Goal: Task Accomplishment & Management: Complete application form

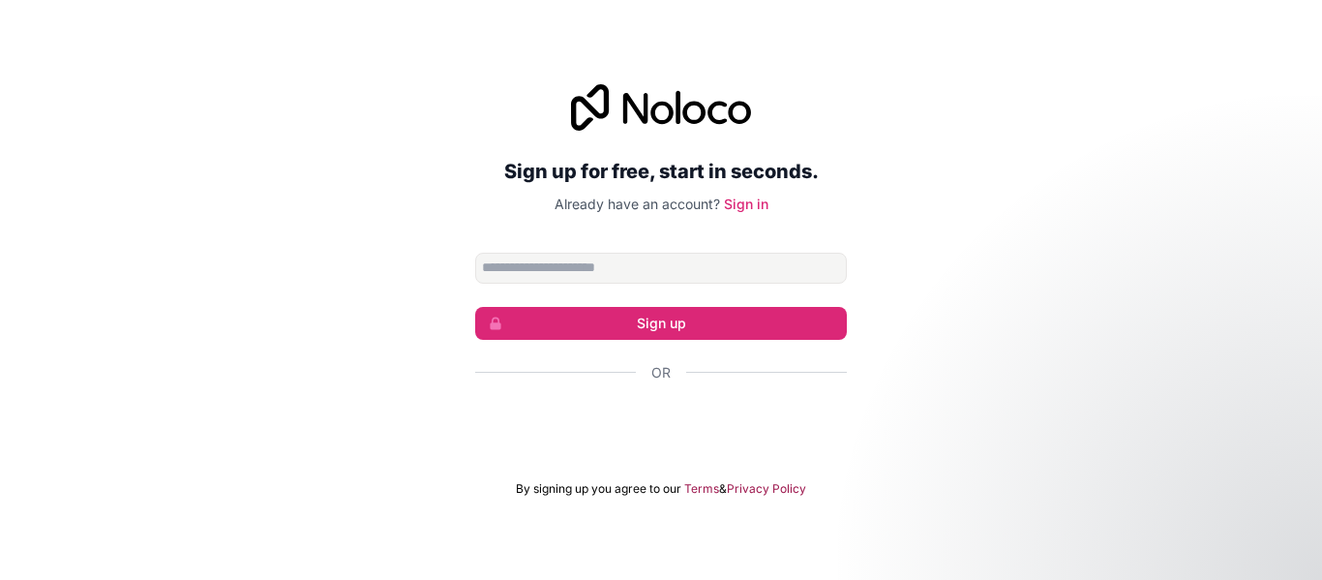
click at [690, 281] on input "Email address" at bounding box center [661, 268] width 372 height 31
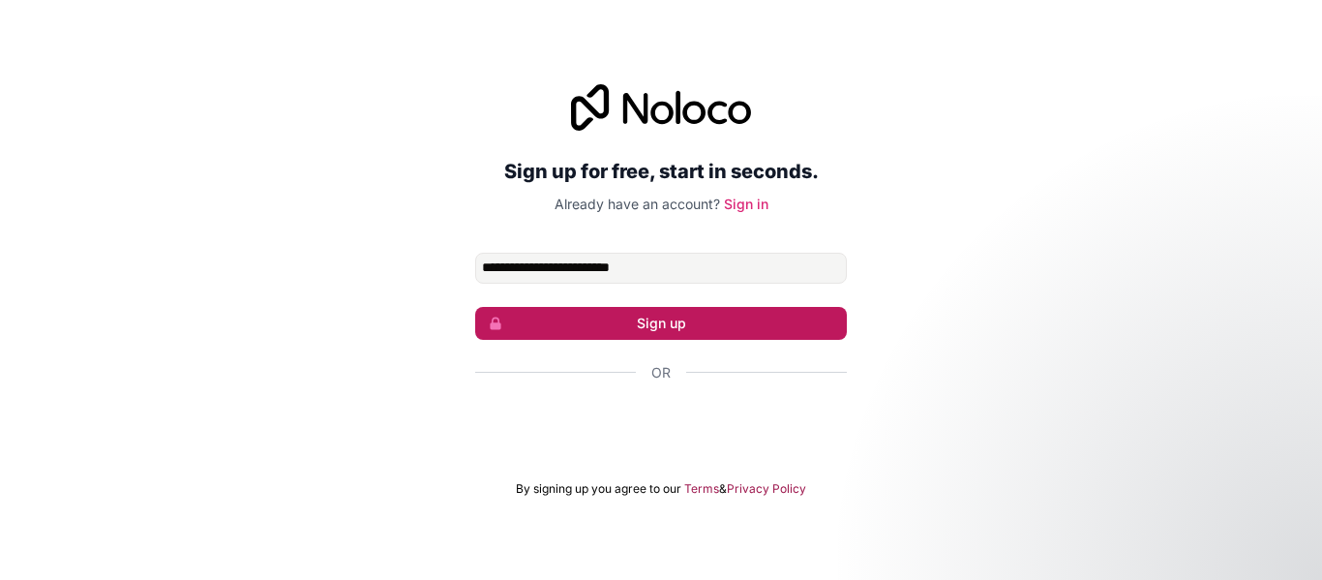
type input "**********"
click at [684, 322] on button "Sign up" at bounding box center [661, 323] width 372 height 33
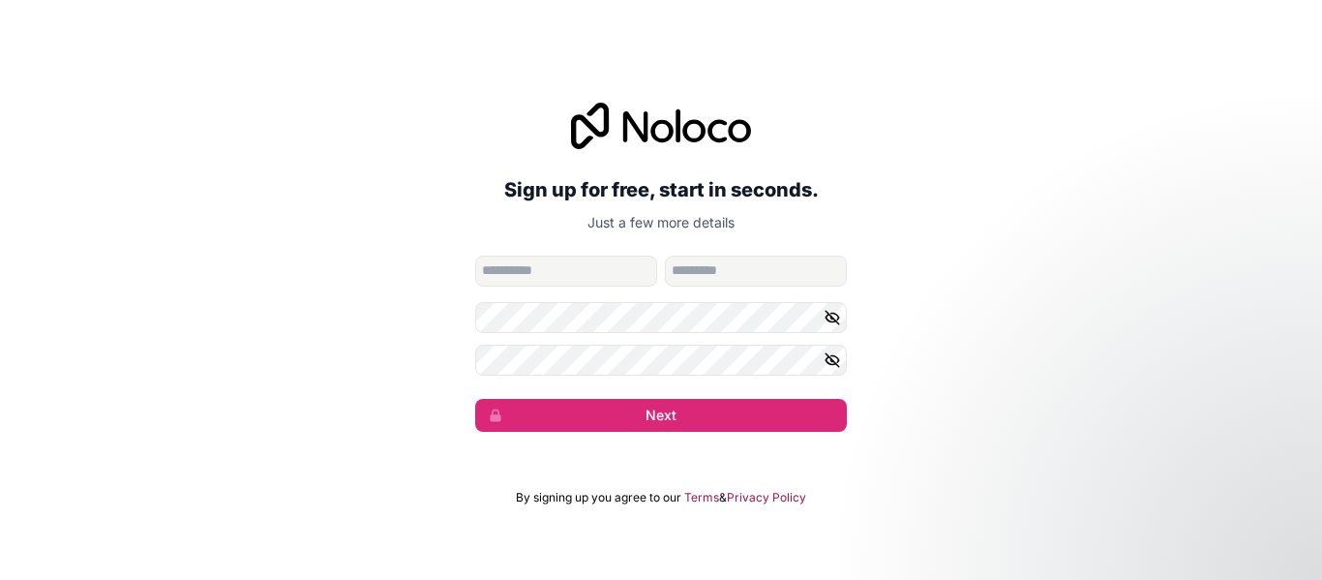
click at [611, 277] on input "given-name" at bounding box center [566, 270] width 182 height 31
type input "*******"
type input "*********"
click at [823, 319] on icon "button" at bounding box center [831, 317] width 17 height 17
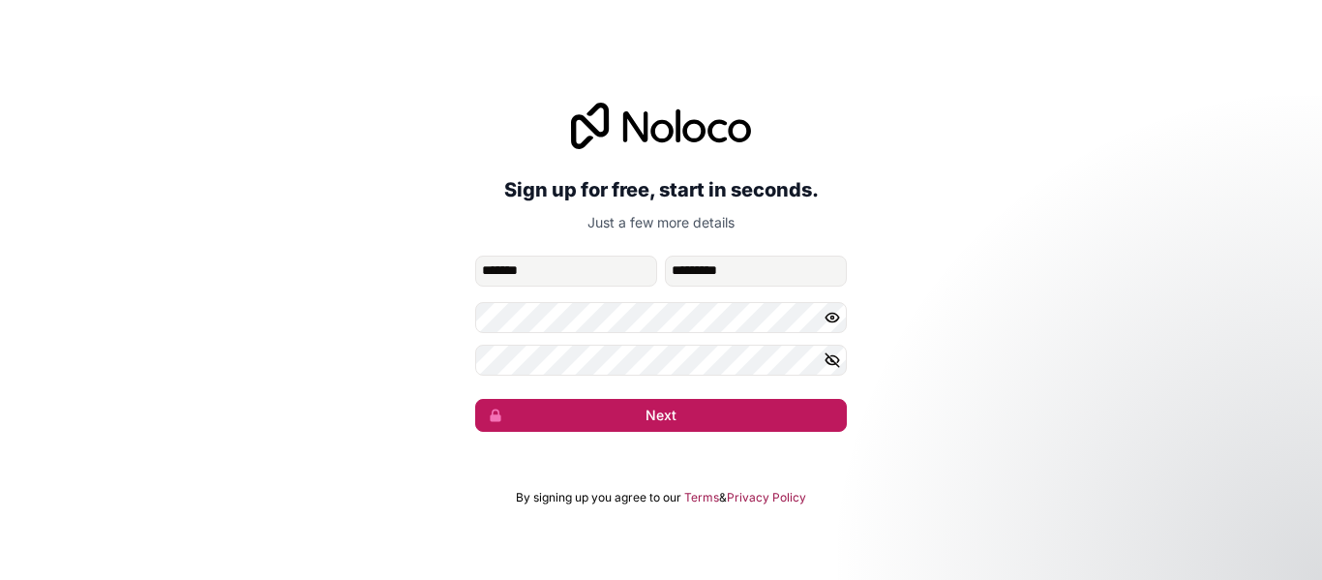
click at [672, 420] on button "Next" at bounding box center [661, 415] width 372 height 33
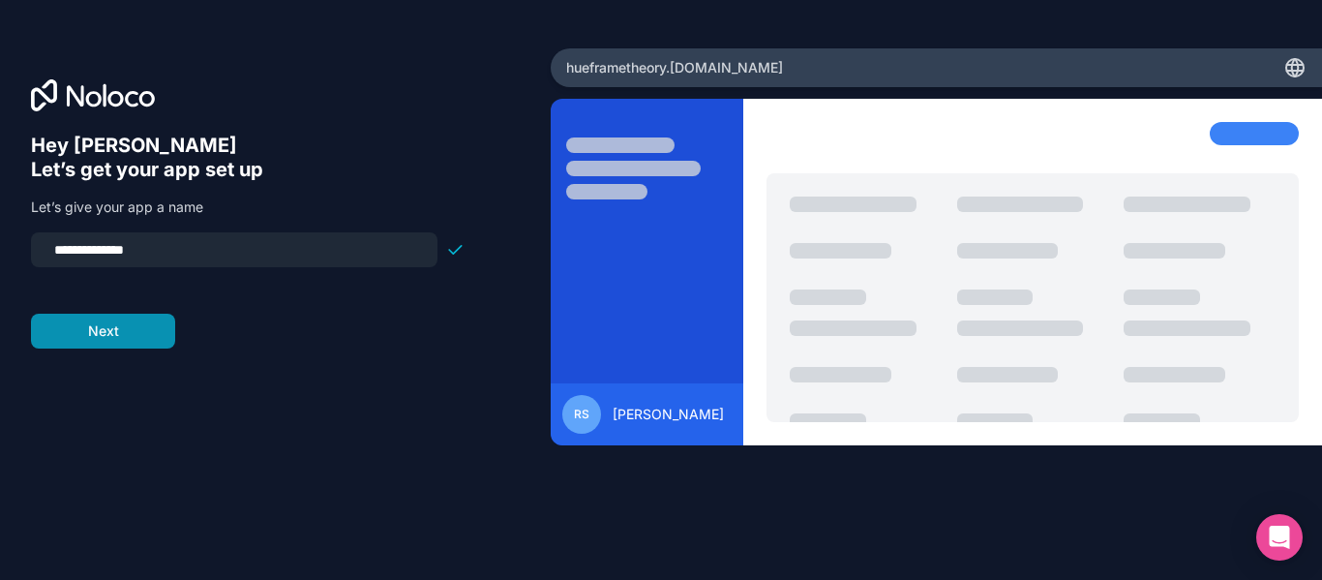
click at [110, 318] on button "Next" at bounding box center [103, 330] width 144 height 35
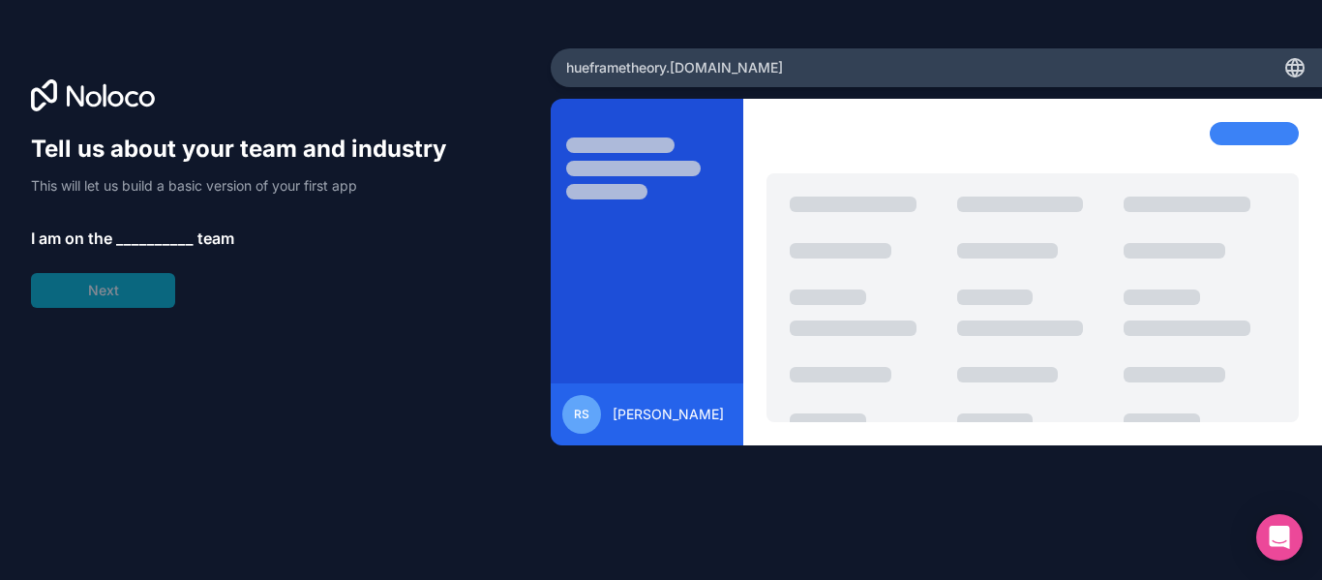
click at [159, 232] on span "__________" at bounding box center [154, 237] width 77 height 23
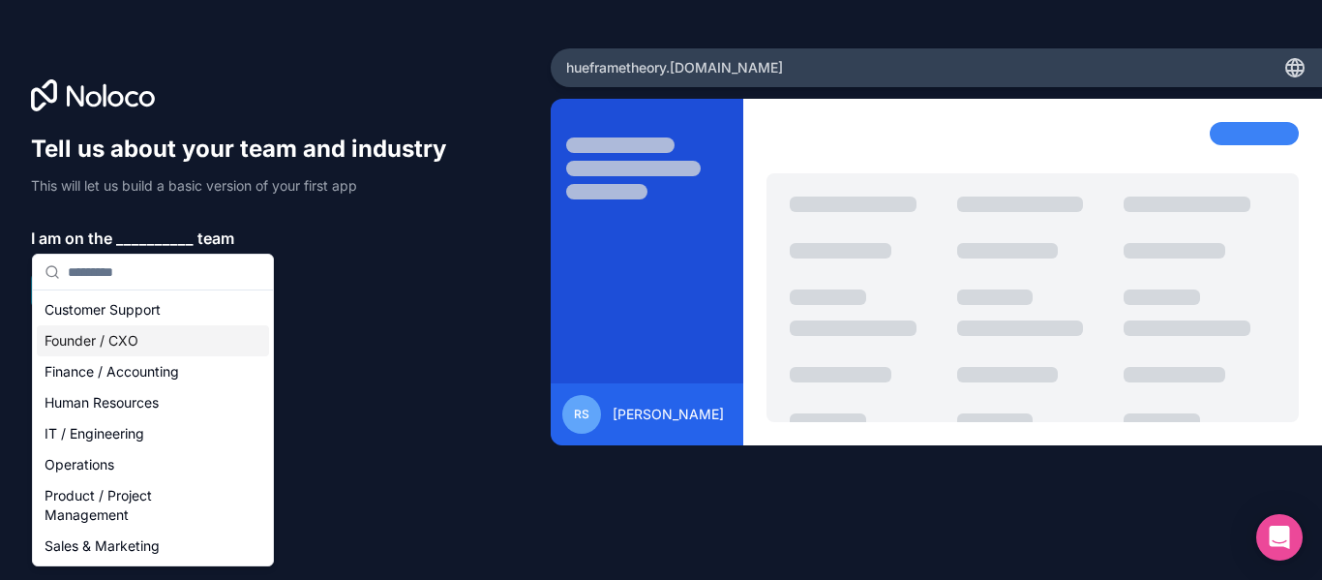
click at [162, 332] on div "Founder / CXO" at bounding box center [153, 340] width 232 height 31
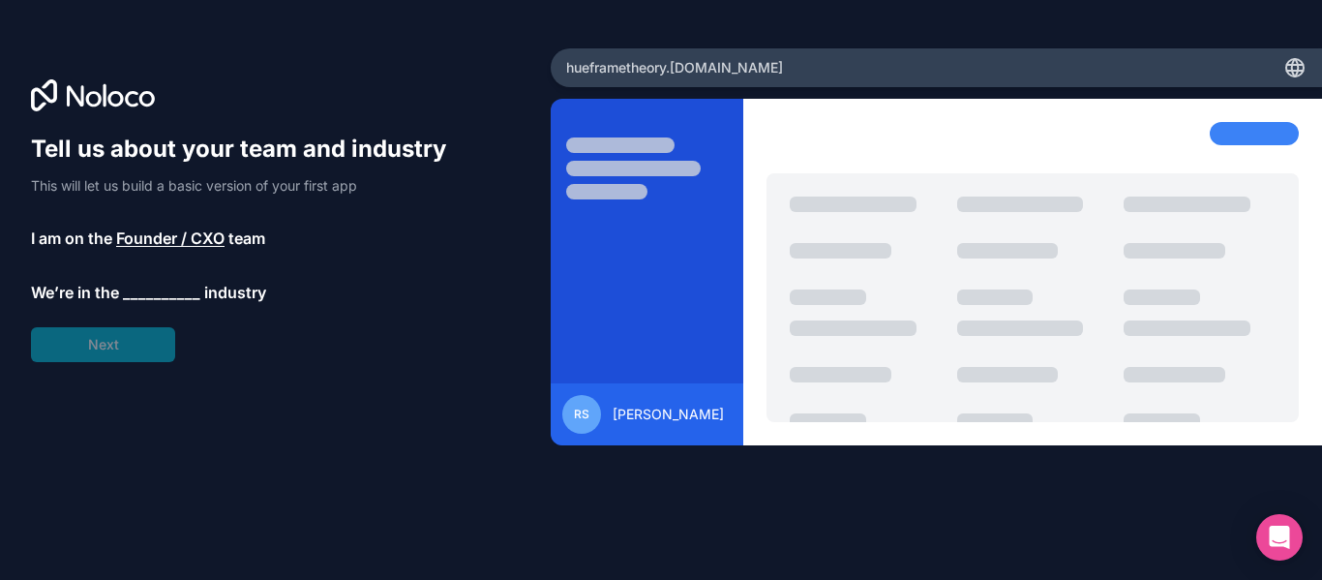
click at [160, 288] on span "__________" at bounding box center [161, 292] width 77 height 23
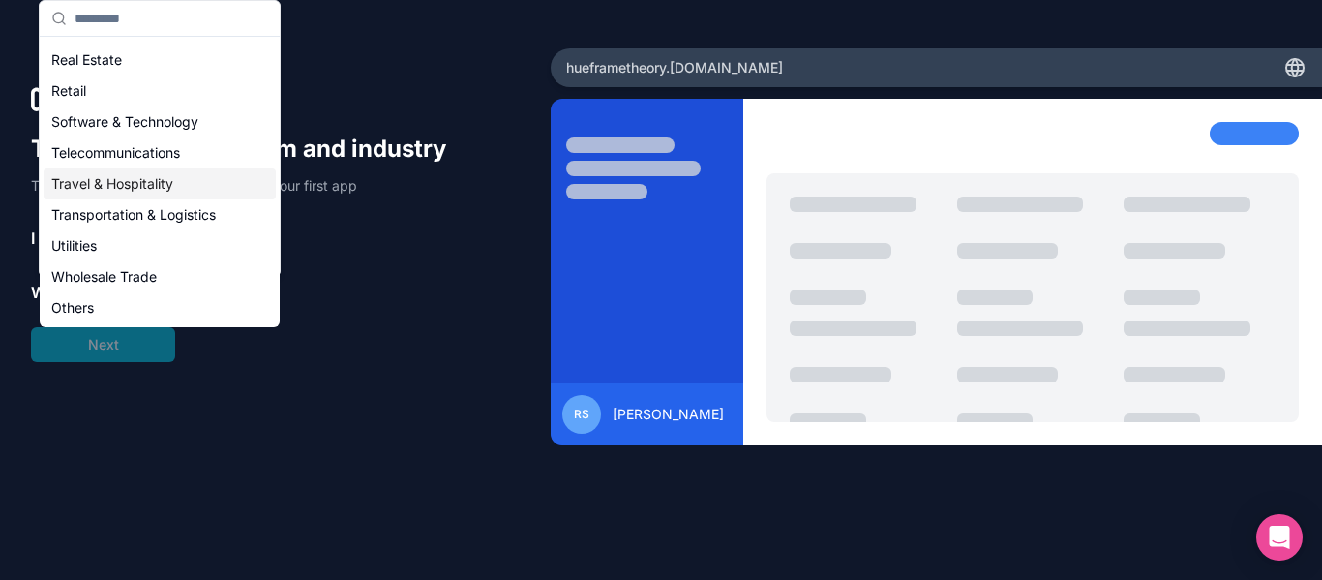
scroll to position [302, 0]
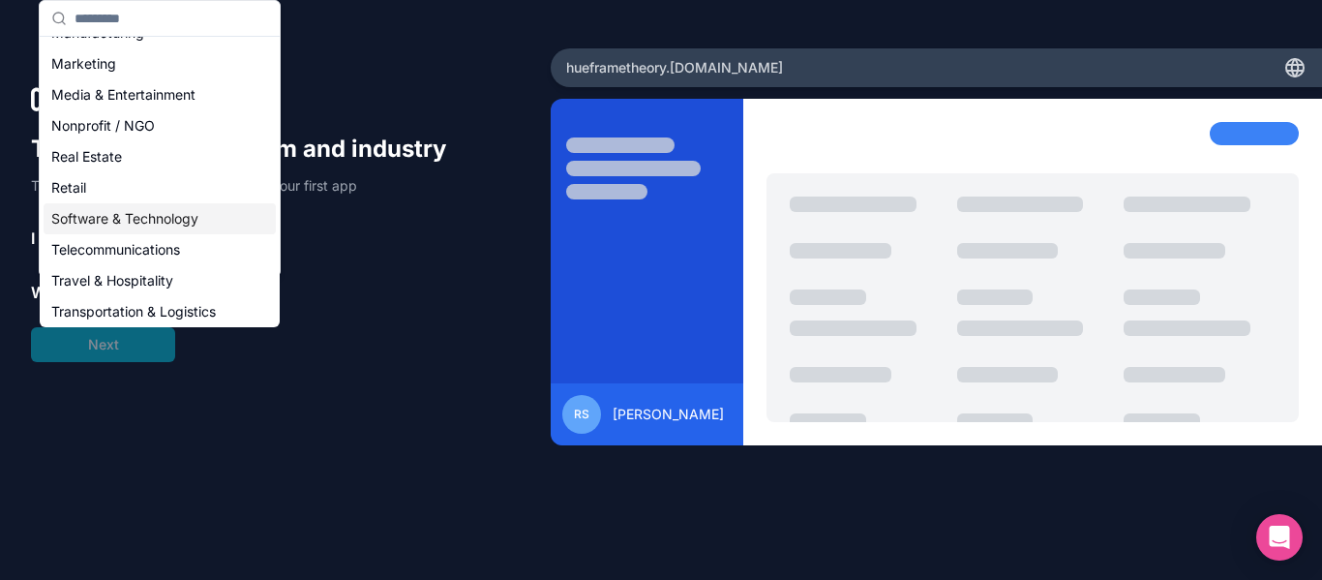
click at [179, 224] on div "Software & Technology" at bounding box center [160, 218] width 232 height 31
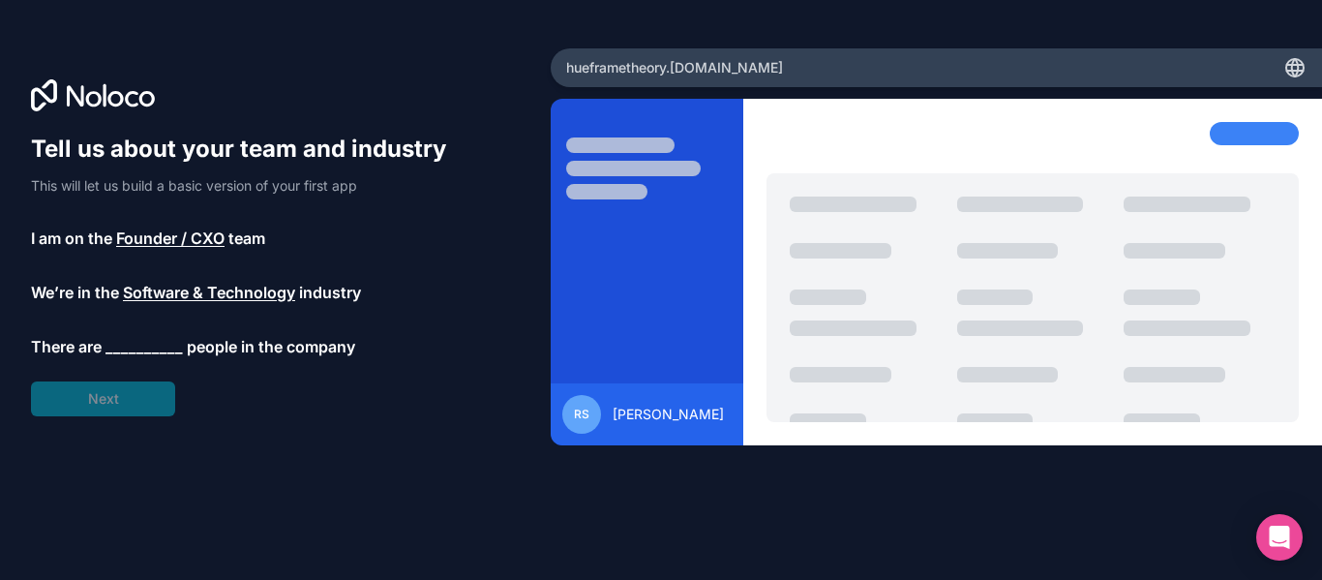
click at [157, 338] on span "__________" at bounding box center [143, 346] width 77 height 23
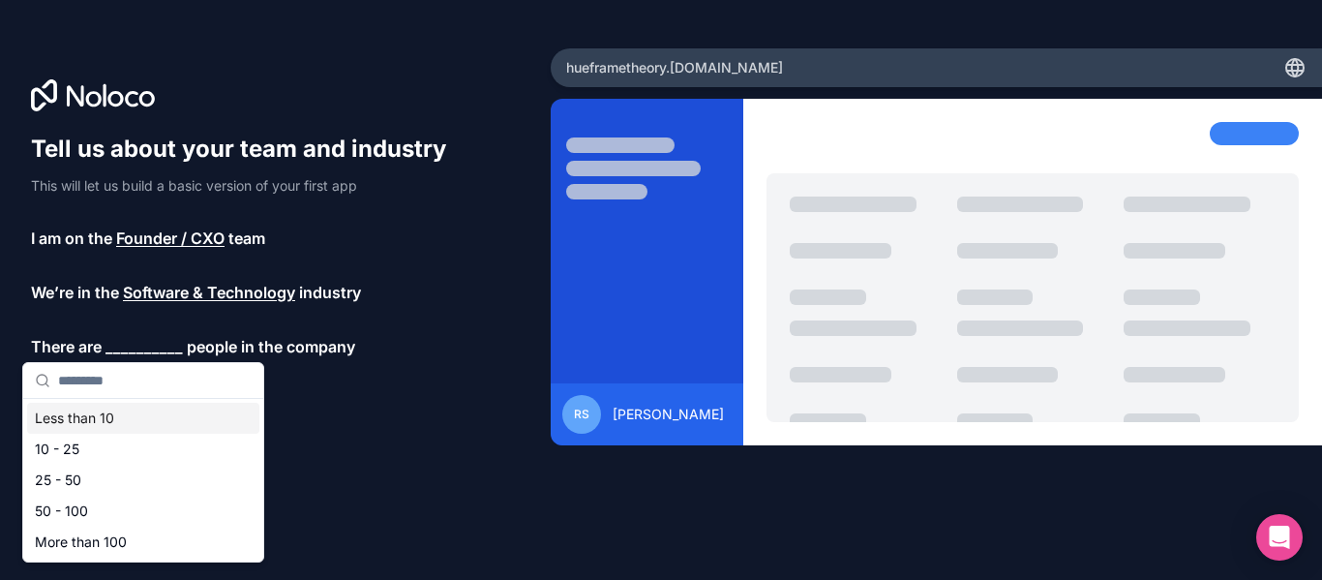
click at [162, 417] on div "Less than 10" at bounding box center [143, 417] width 232 height 31
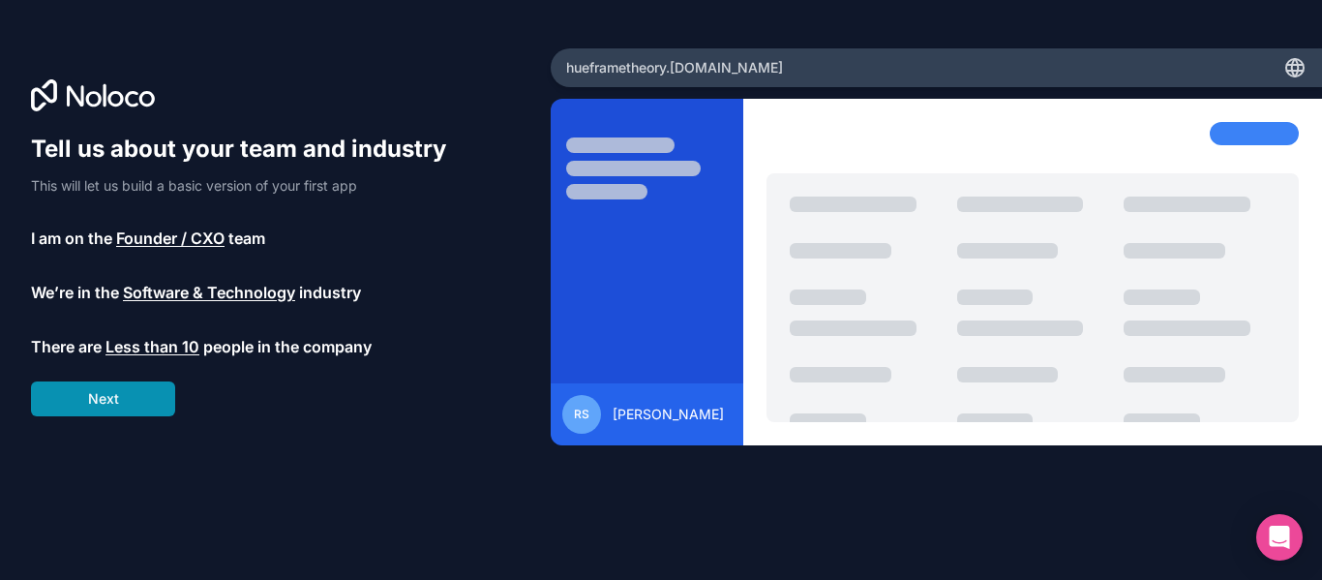
click at [134, 408] on button "Next" at bounding box center [103, 398] width 144 height 35
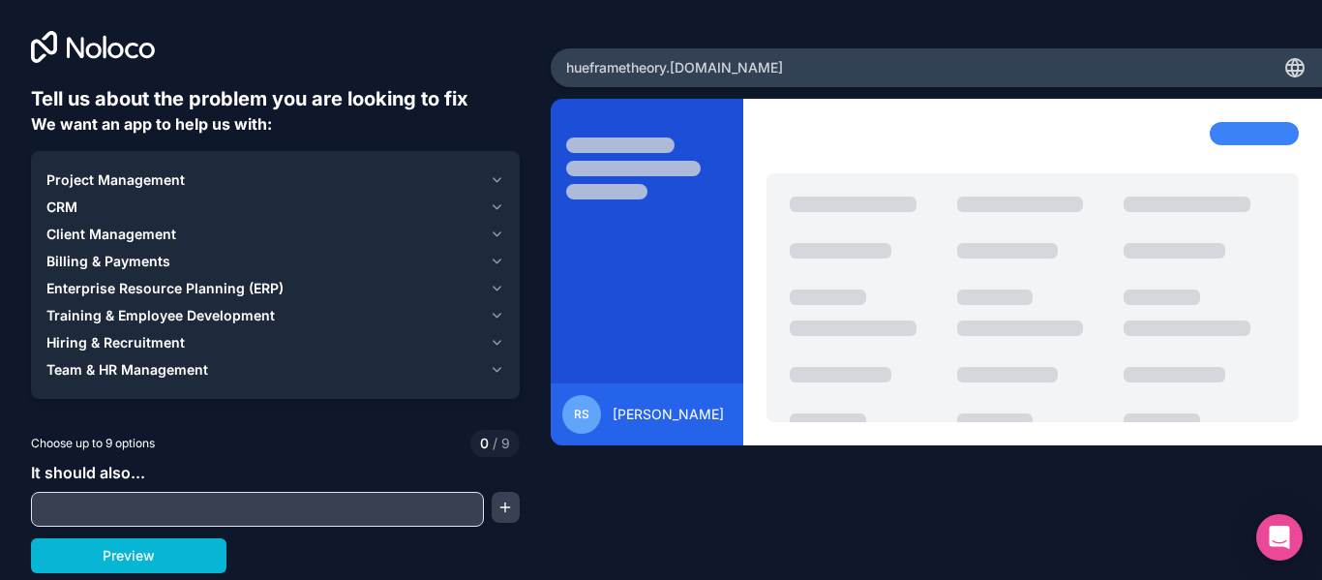
click at [496, 231] on icon "button" at bounding box center [497, 233] width 15 height 15
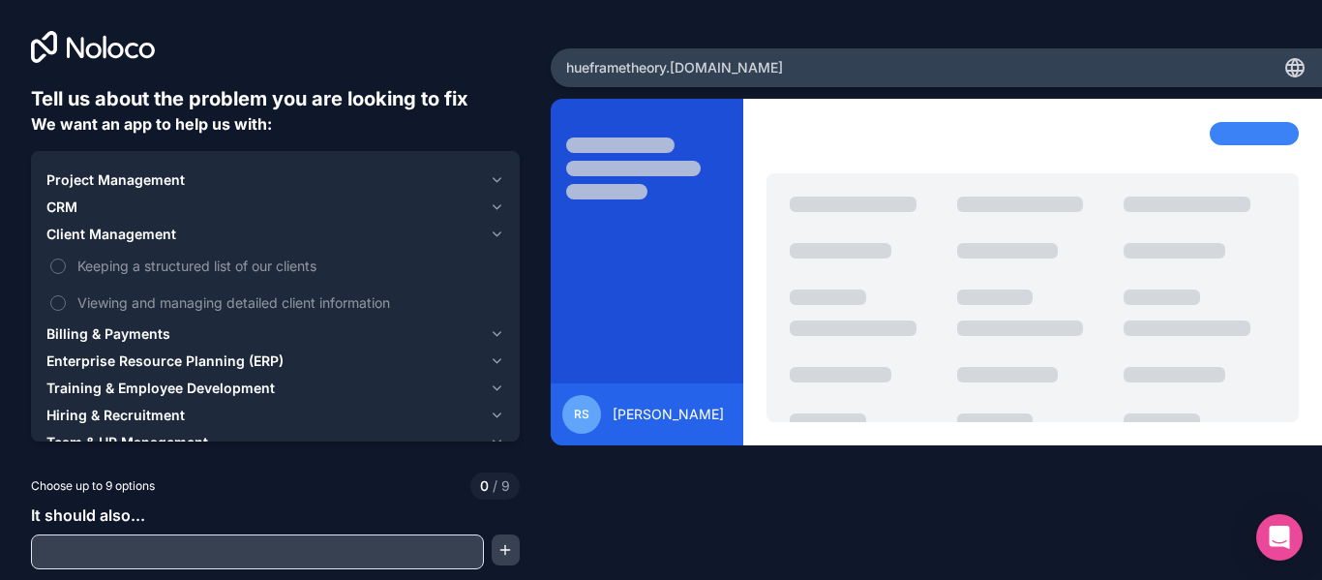
click at [496, 231] on icon "button" at bounding box center [497, 233] width 15 height 15
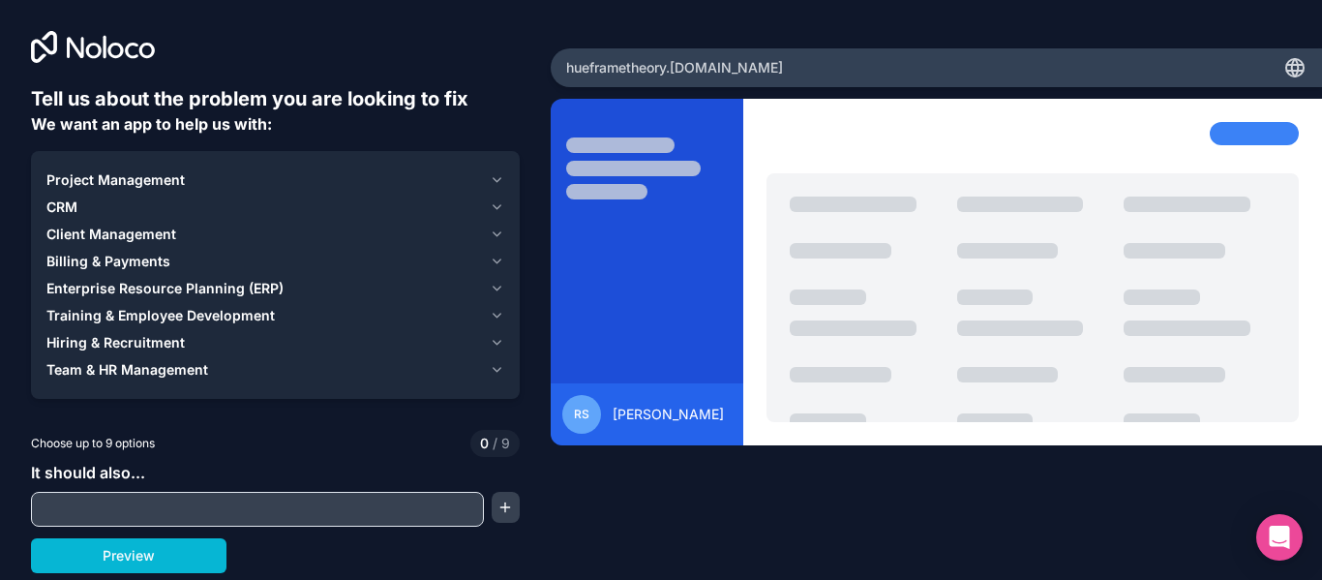
click at [491, 174] on icon "button" at bounding box center [497, 179] width 15 height 15
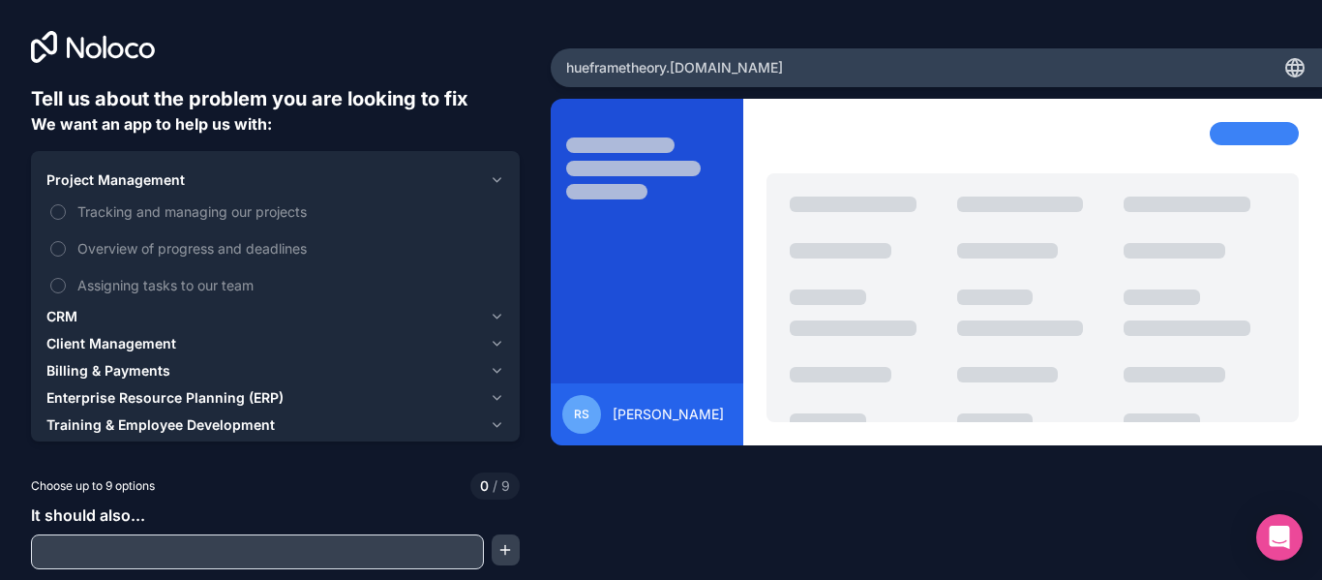
click at [491, 175] on icon "button" at bounding box center [497, 179] width 15 height 15
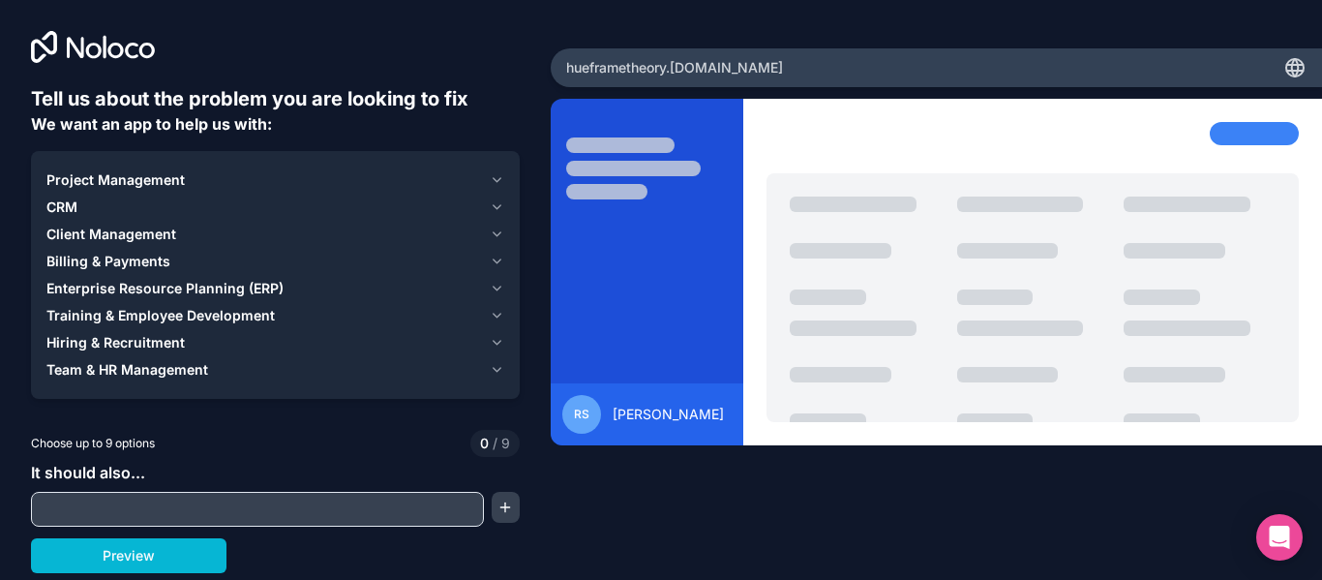
click at [496, 177] on icon "button" at bounding box center [497, 179] width 15 height 15
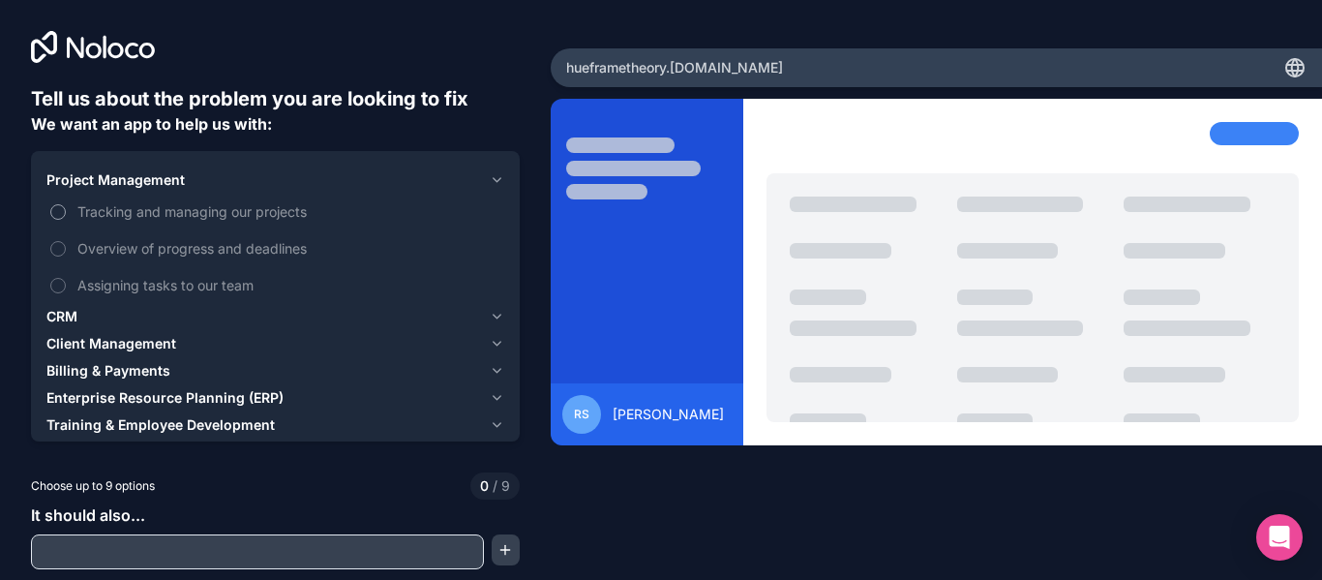
click at [62, 207] on button "Tracking and managing our projects" at bounding box center [57, 211] width 15 height 15
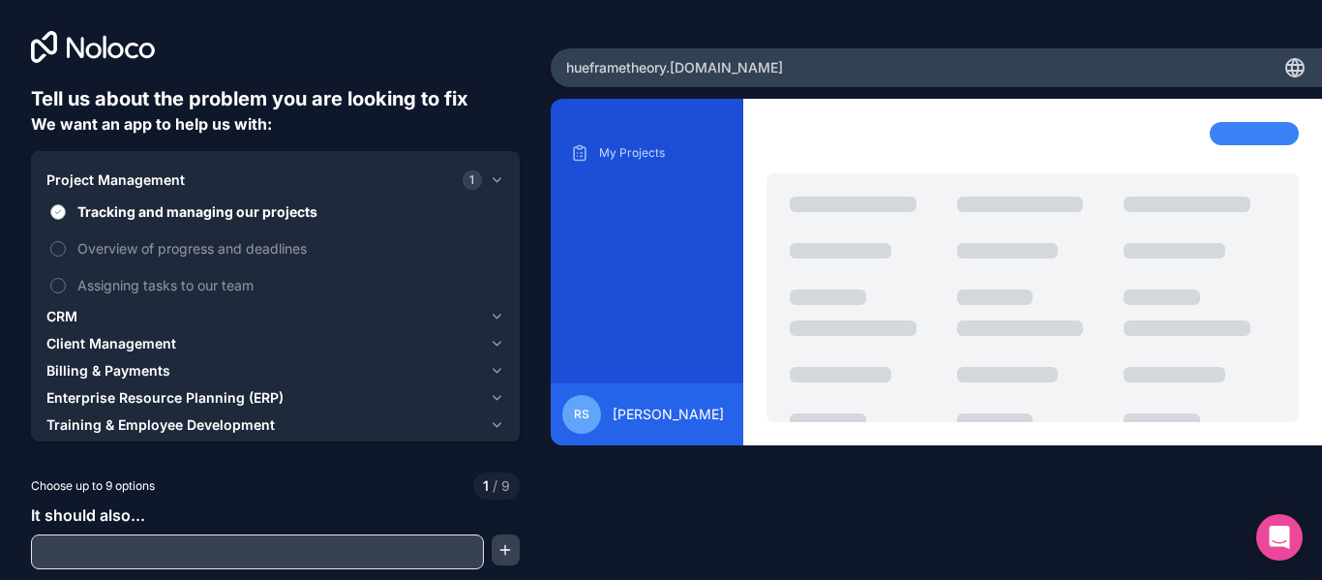
click at [62, 207] on button "Tracking and managing our projects" at bounding box center [57, 211] width 15 height 15
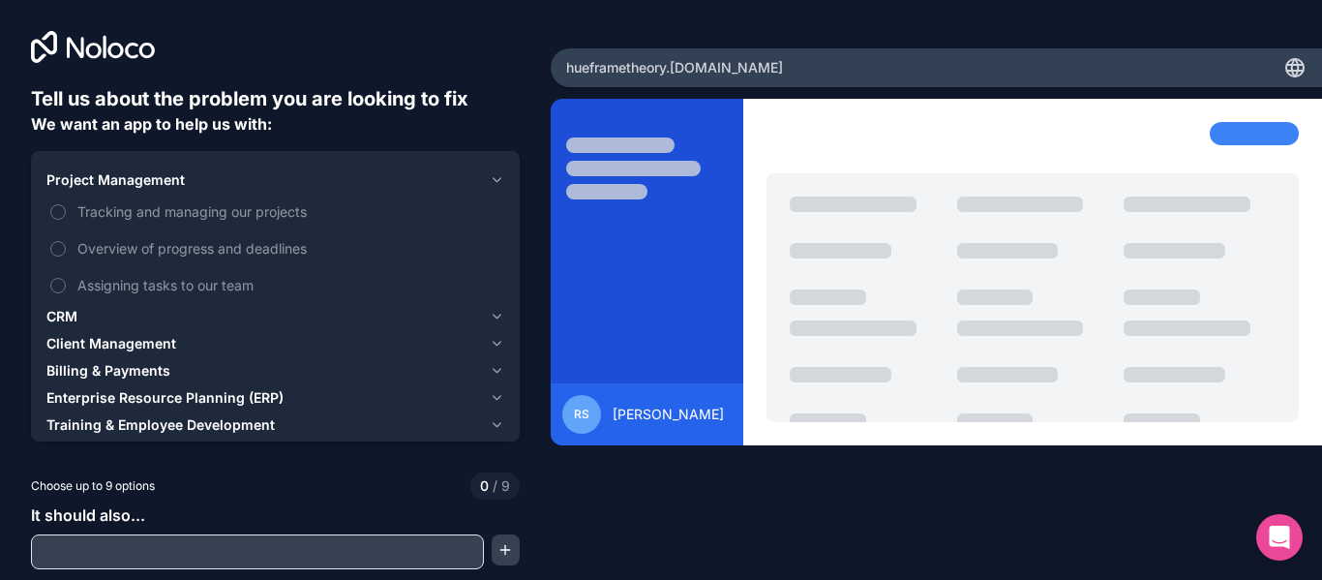
click at [493, 316] on icon "button" at bounding box center [497, 316] width 8 height 4
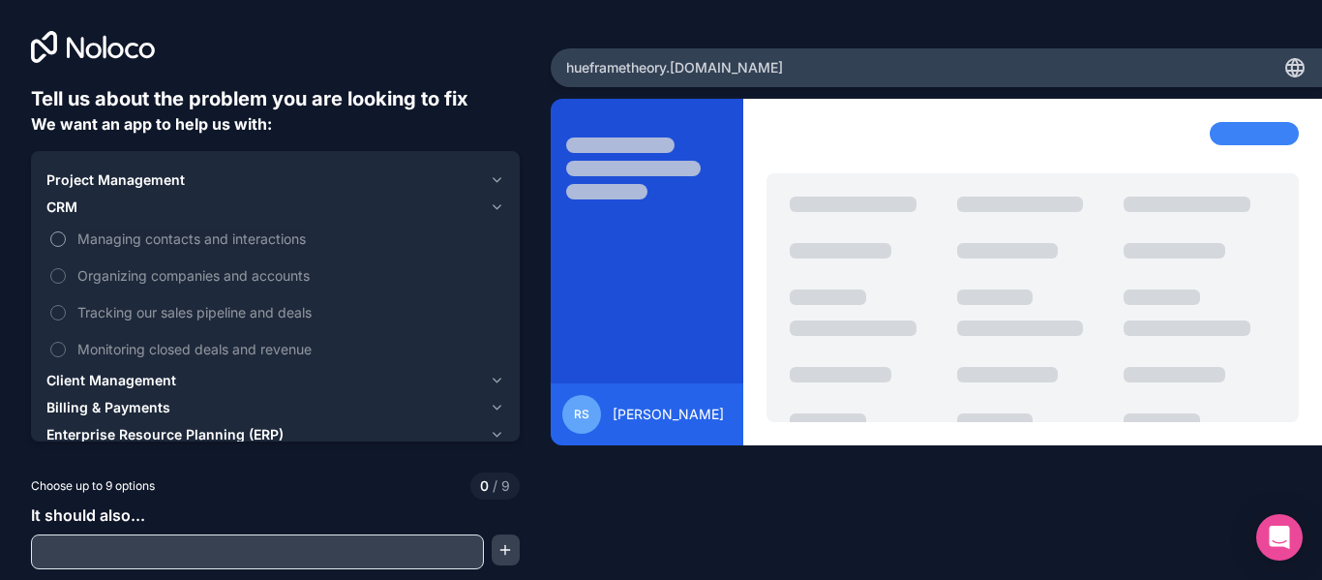
click at [53, 239] on button "Managing contacts and interactions" at bounding box center [57, 238] width 15 height 15
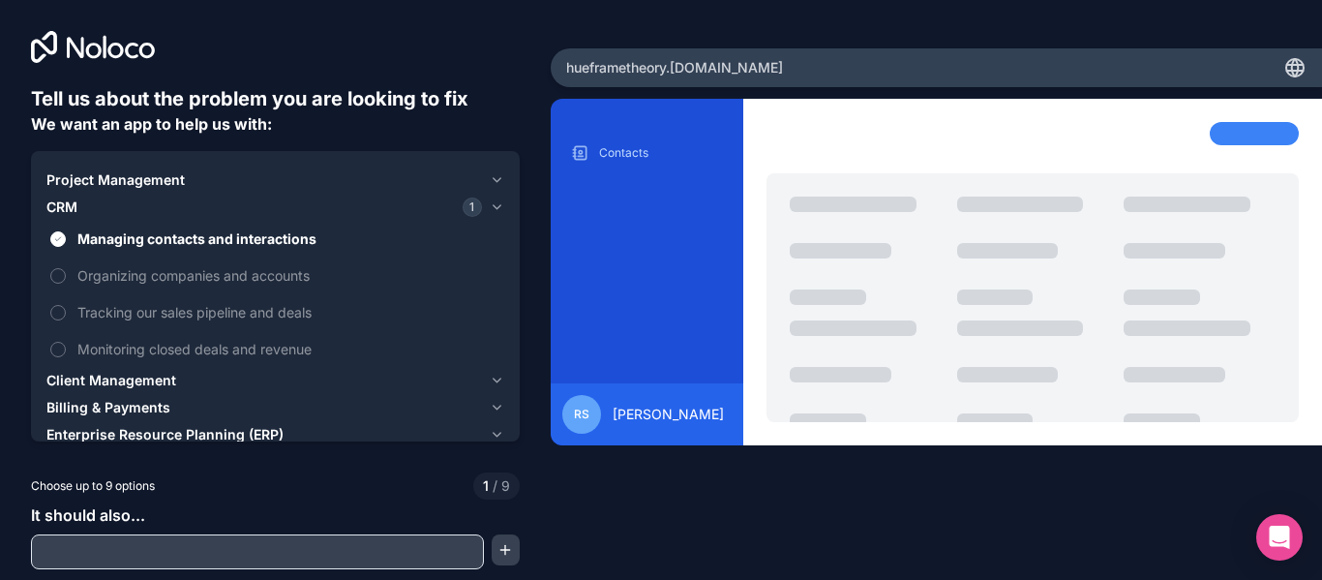
click at [492, 377] on icon "button" at bounding box center [497, 379] width 15 height 15
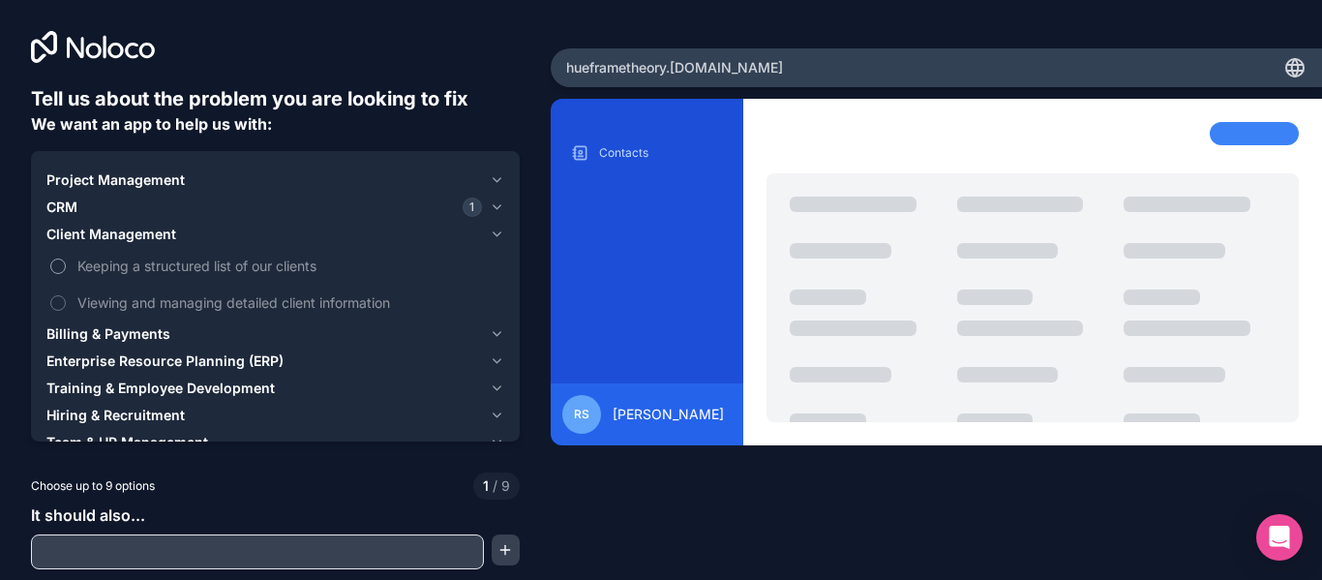
click at [61, 261] on button "Keeping a structured list of our clients" at bounding box center [57, 265] width 15 height 15
click at [63, 302] on button "Viewing and managing detailed client information" at bounding box center [57, 302] width 15 height 15
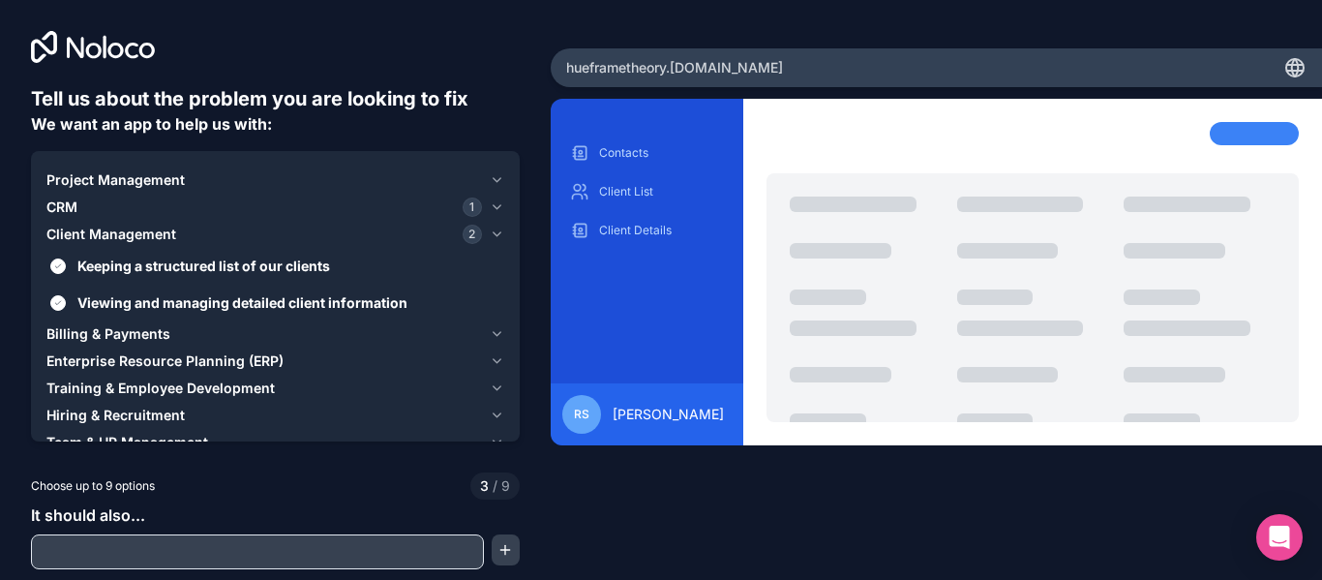
click at [493, 335] on icon "button" at bounding box center [497, 333] width 15 height 15
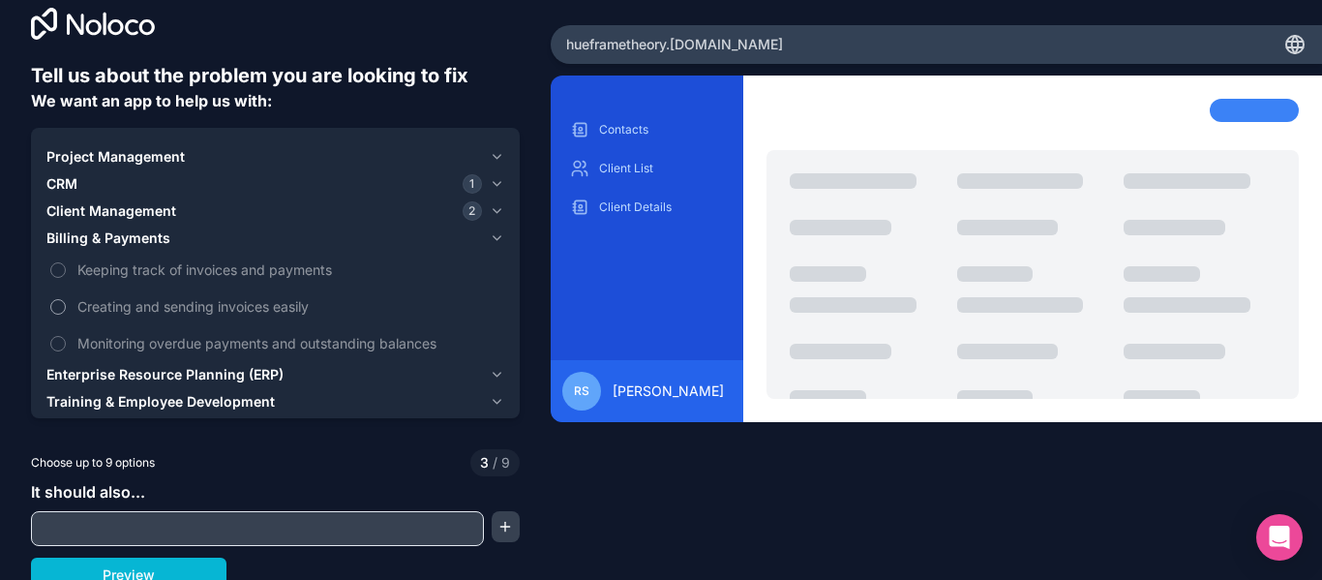
scroll to position [36, 0]
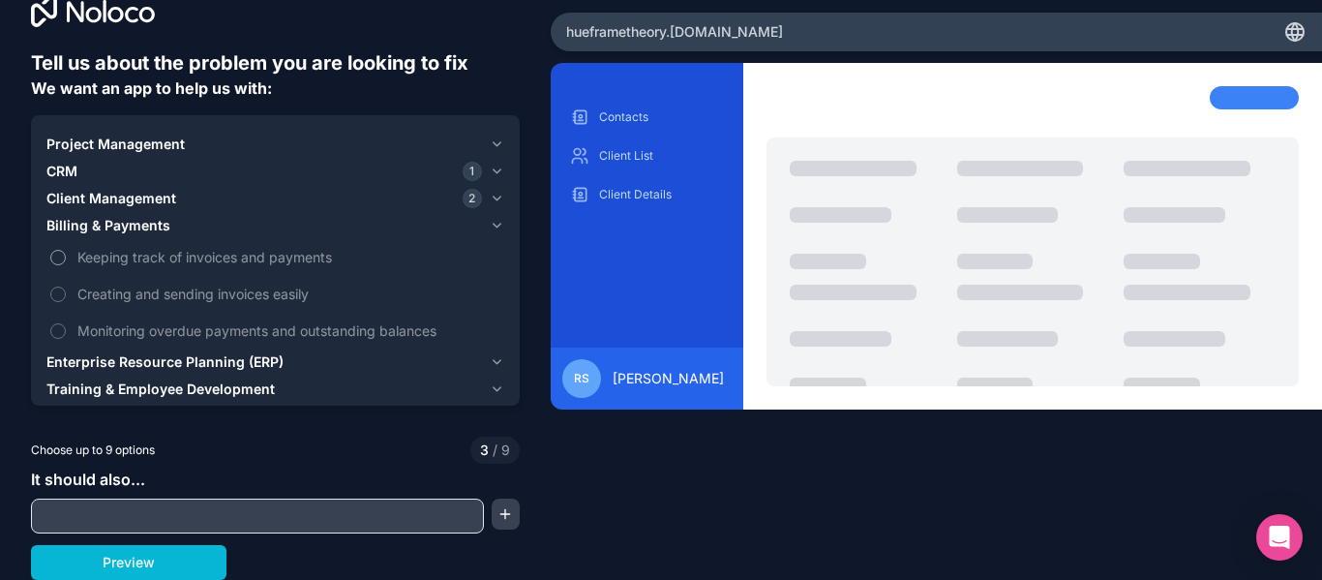
click at [69, 257] on label "Keeping track of invoices and payments" at bounding box center [275, 257] width 458 height 36
click at [66, 257] on button "Keeping track of invoices and payments" at bounding box center [57, 257] width 15 height 15
click at [490, 356] on icon "button" at bounding box center [497, 361] width 15 height 15
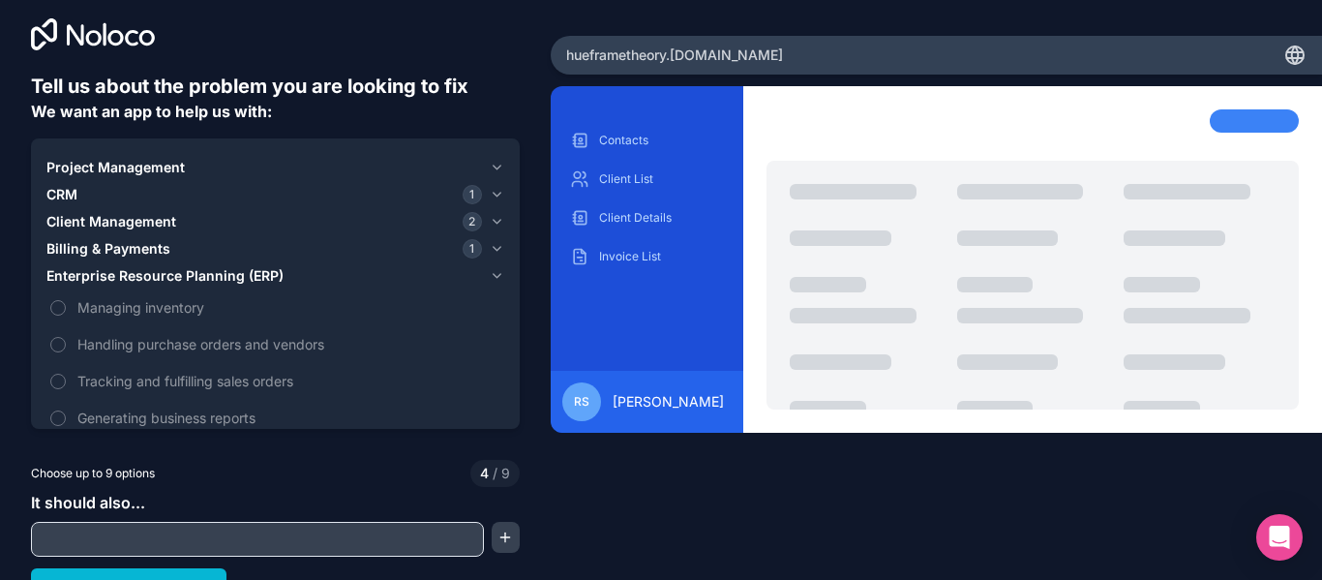
scroll to position [0, 0]
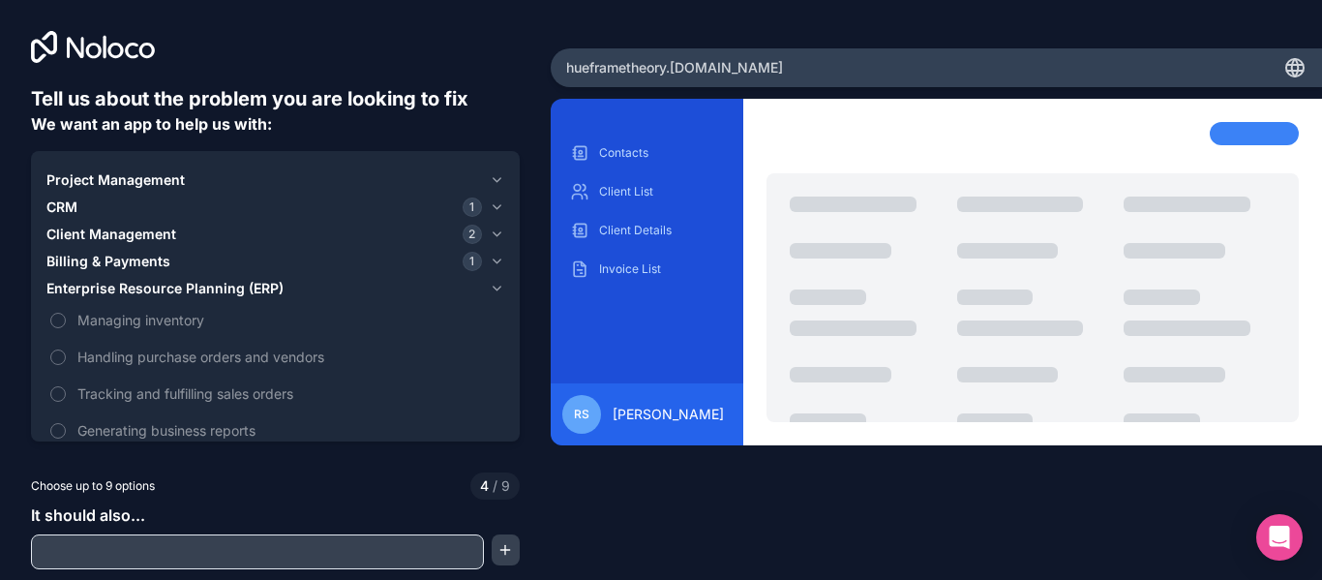
click at [496, 288] on icon "button" at bounding box center [497, 288] width 15 height 15
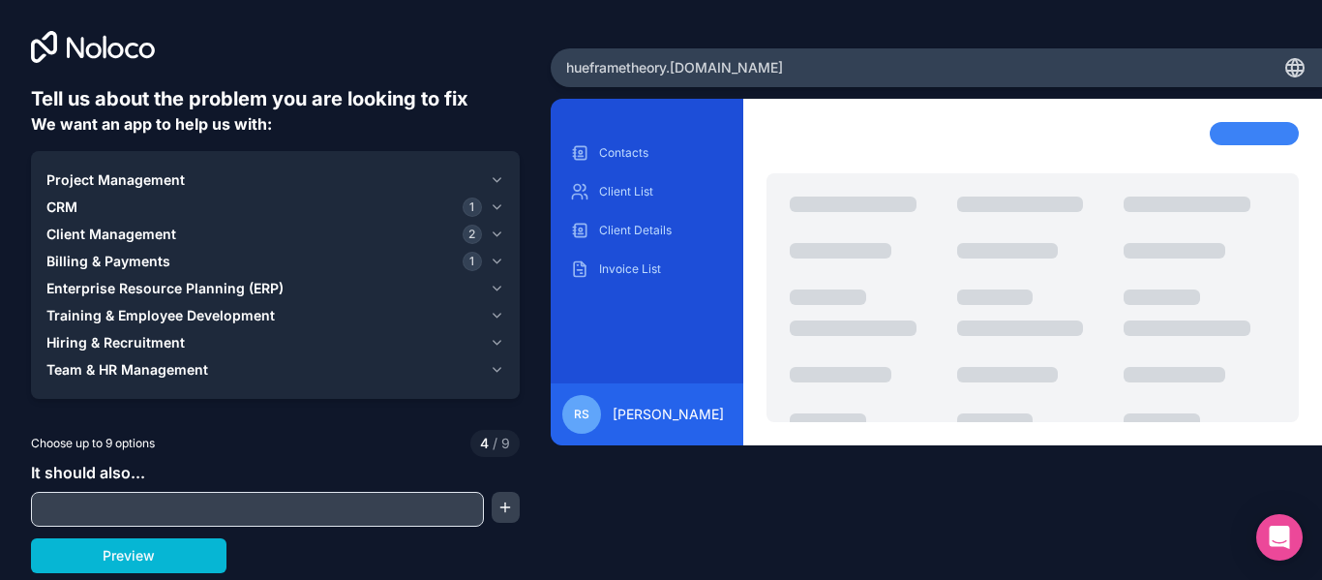
click at [501, 175] on icon "button" at bounding box center [497, 179] width 15 height 15
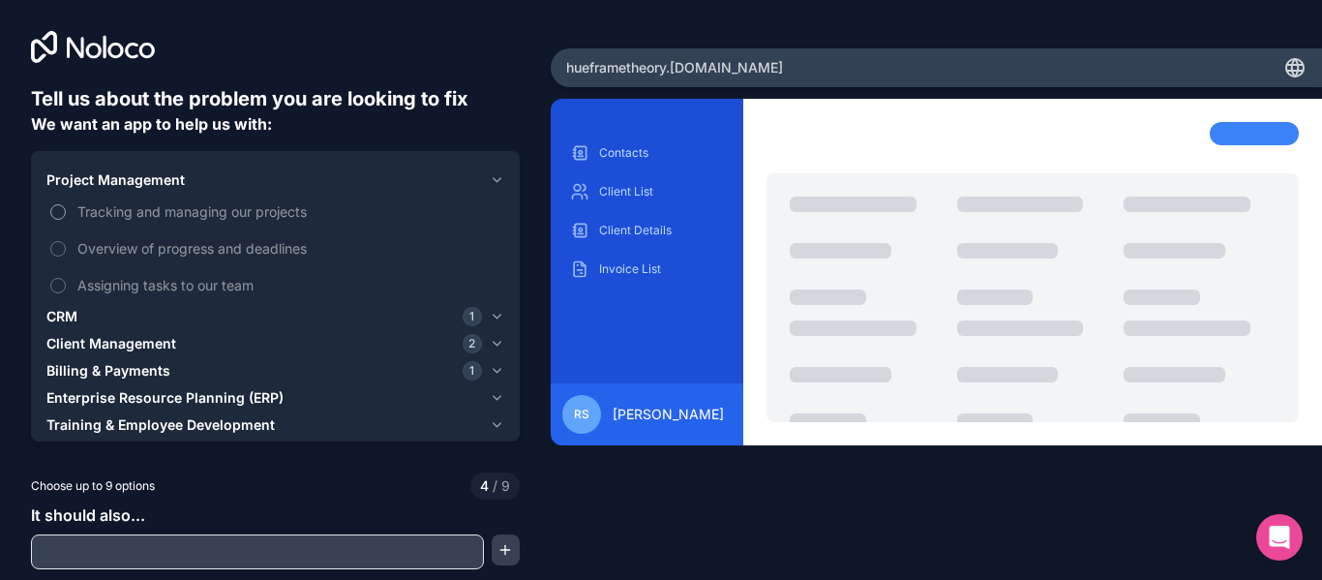
click at [155, 208] on span "Tracking and managing our projects" at bounding box center [288, 211] width 423 height 20
click at [66, 208] on button "Tracking and managing our projects" at bounding box center [57, 211] width 15 height 15
click at [244, 251] on span "Overview of progress and deadlines" at bounding box center [288, 248] width 423 height 20
click at [66, 251] on button "Overview of progress and deadlines" at bounding box center [57, 248] width 15 height 15
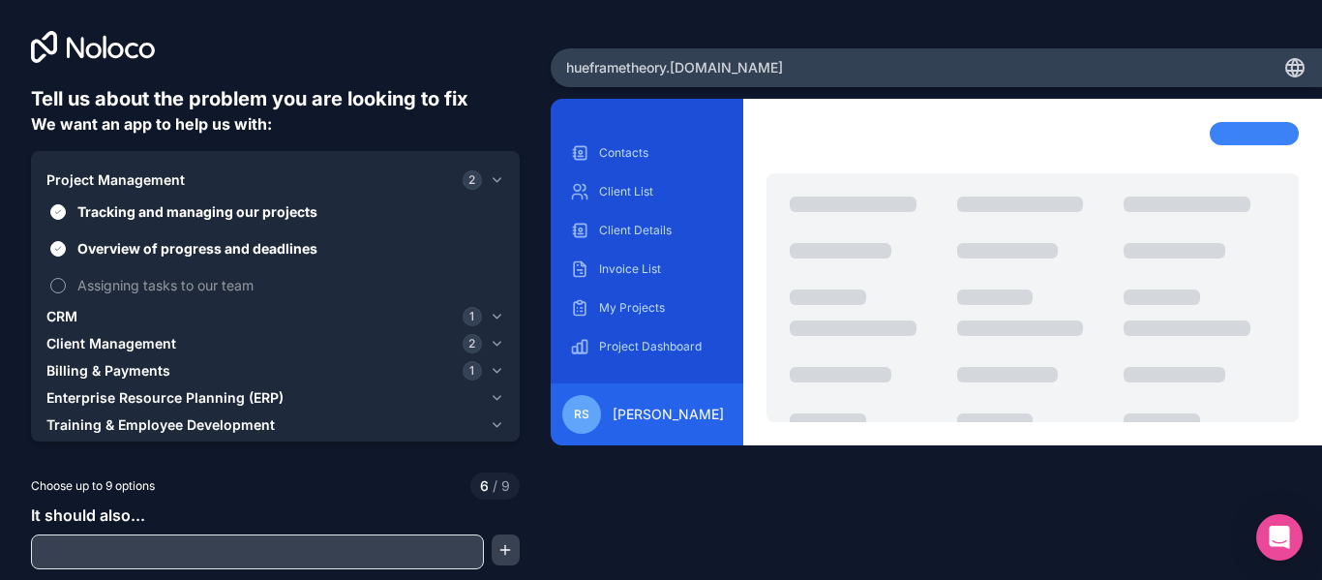
click at [224, 286] on span "Assigning tasks to our team" at bounding box center [288, 285] width 423 height 20
click at [66, 286] on button "Assigning tasks to our team" at bounding box center [57, 285] width 15 height 15
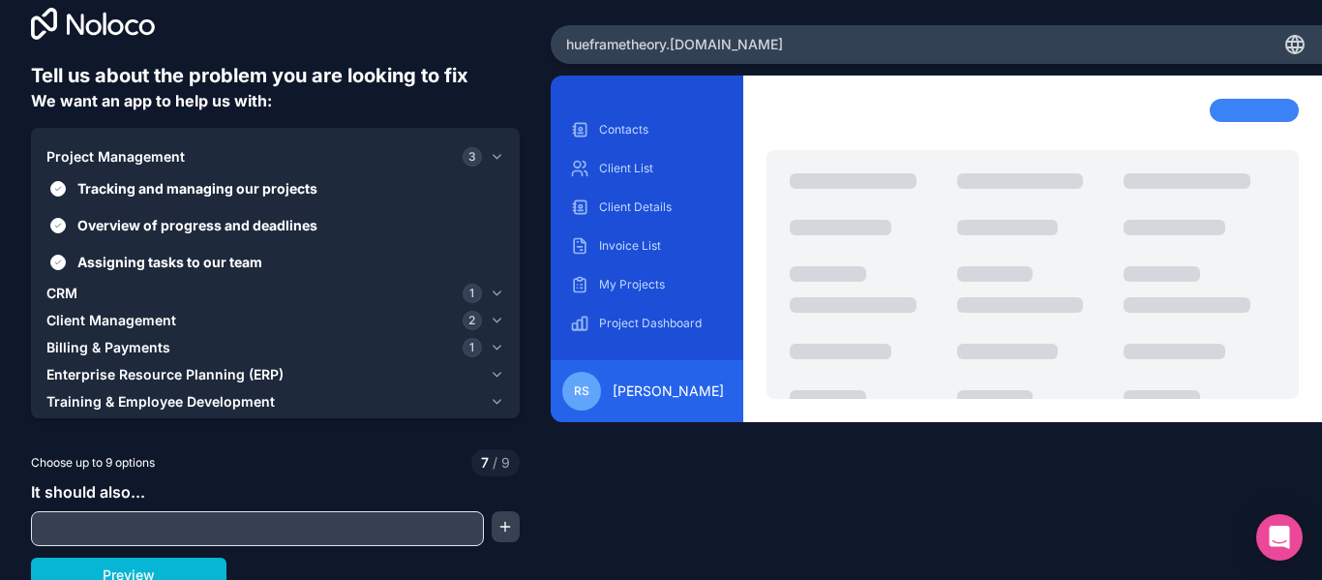
scroll to position [36, 0]
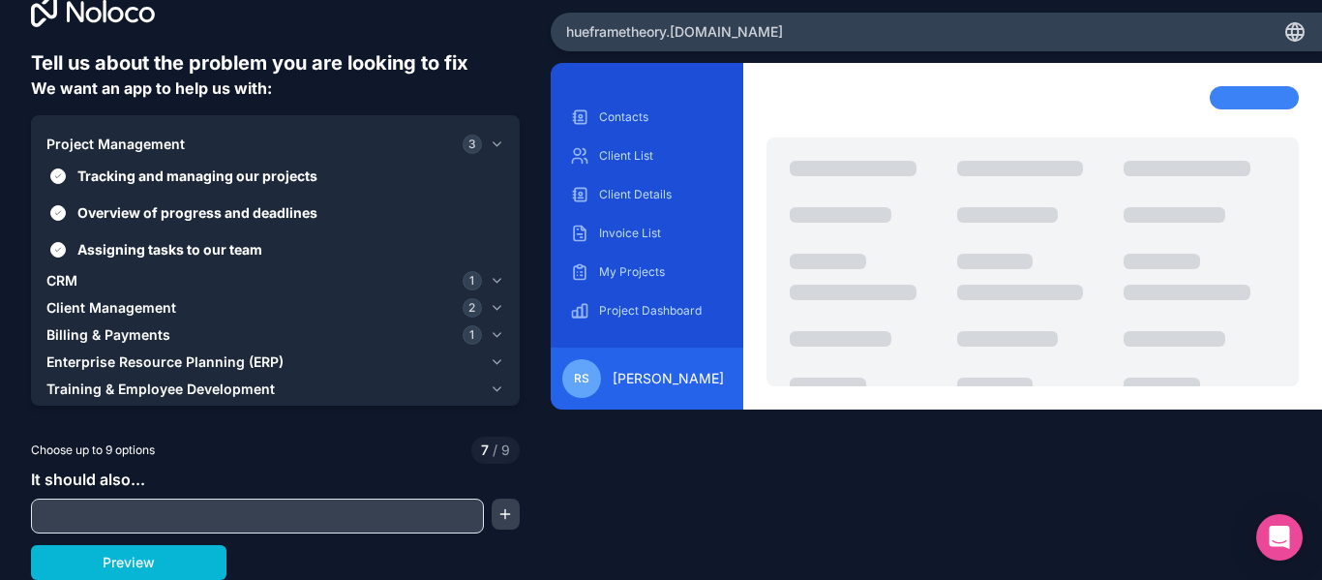
click at [194, 513] on input "text" at bounding box center [257, 515] width 443 height 27
type input "**********"
click at [160, 569] on button "Preview" at bounding box center [128, 562] width 195 height 35
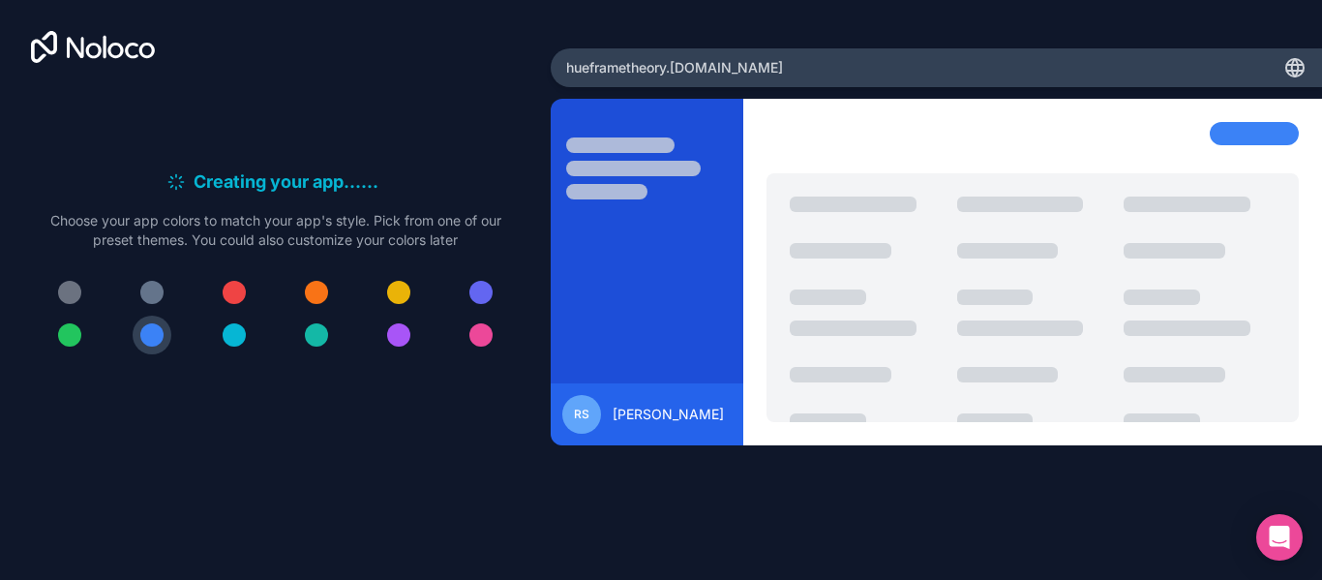
scroll to position [0, 0]
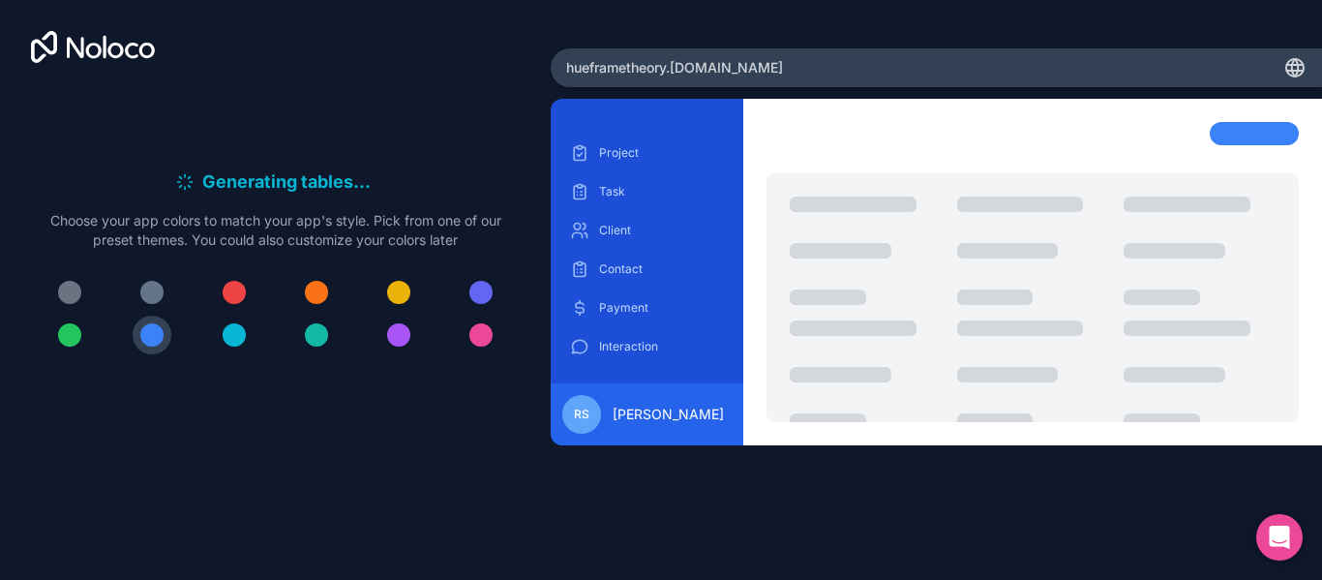
click at [166, 292] on button at bounding box center [152, 292] width 39 height 39
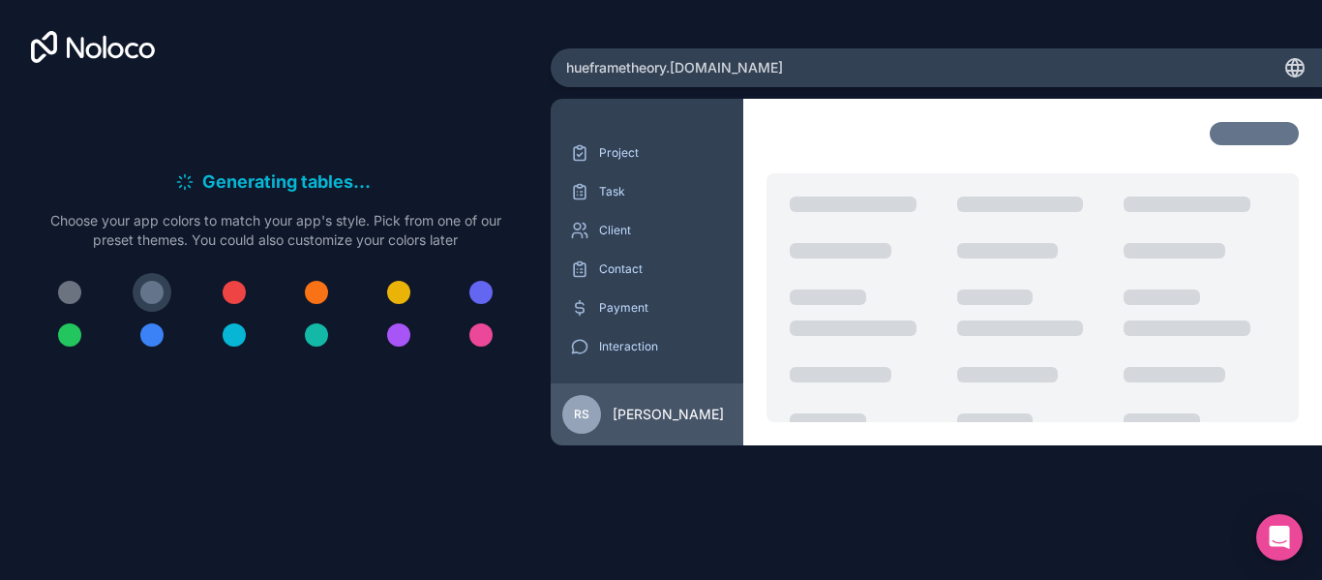
click at [72, 286] on div at bounding box center [69, 292] width 23 height 23
click at [151, 291] on div at bounding box center [151, 292] width 23 height 23
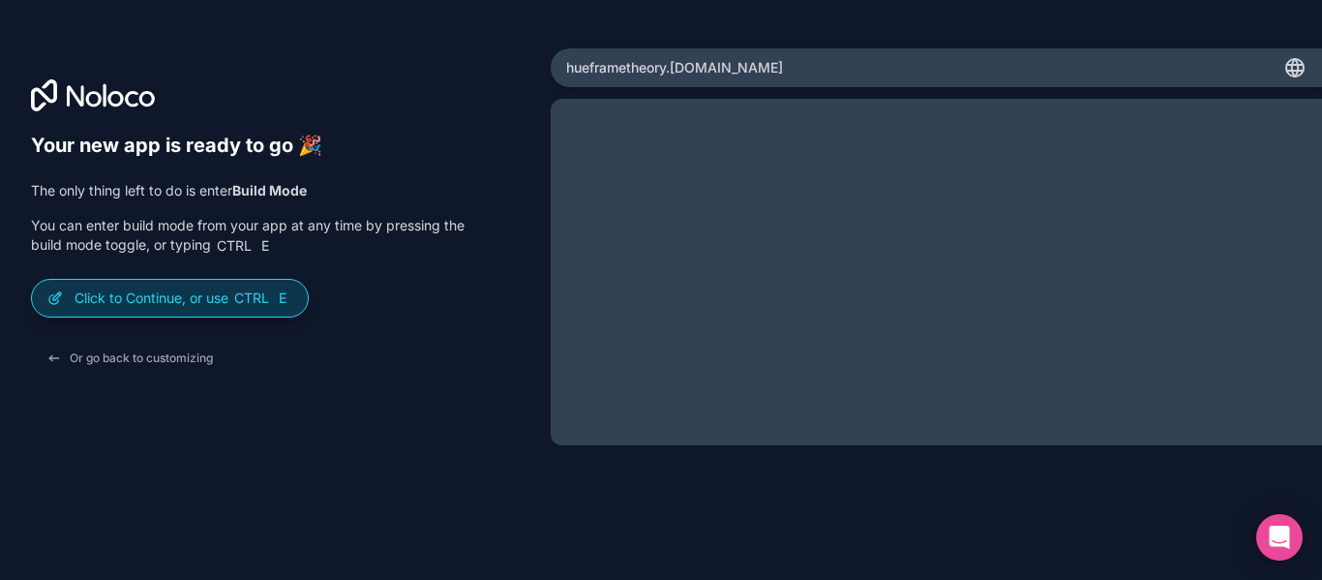
click at [104, 301] on p "Click to Continue, or use Ctrl E" at bounding box center [183, 297] width 218 height 19
